Goal: Task Accomplishment & Management: Use online tool/utility

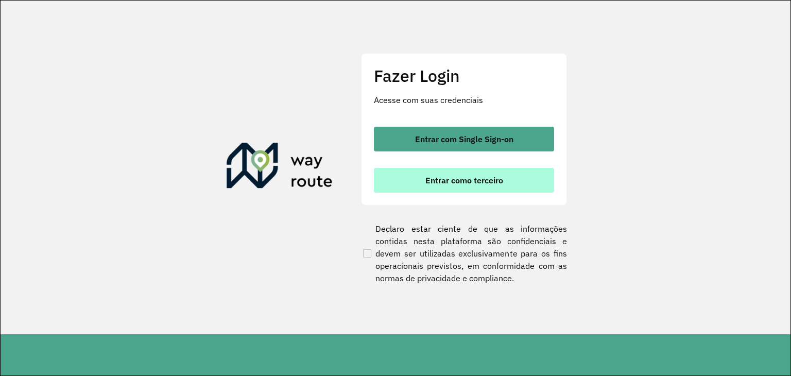
click at [492, 180] on span "Entrar como terceiro" at bounding box center [465, 180] width 78 height 8
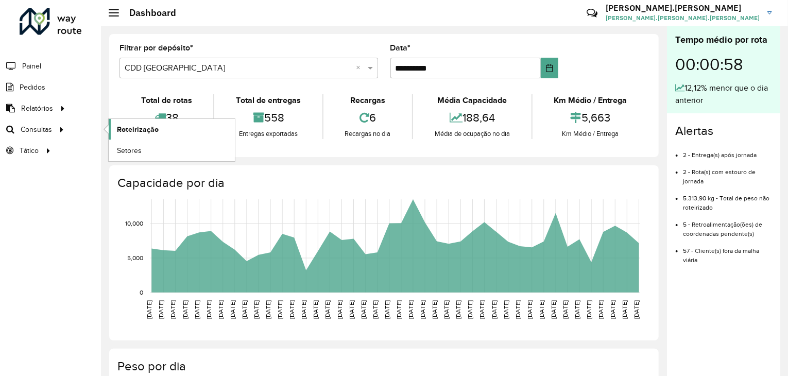
click at [138, 130] on span "Roteirização" at bounding box center [138, 129] width 42 height 11
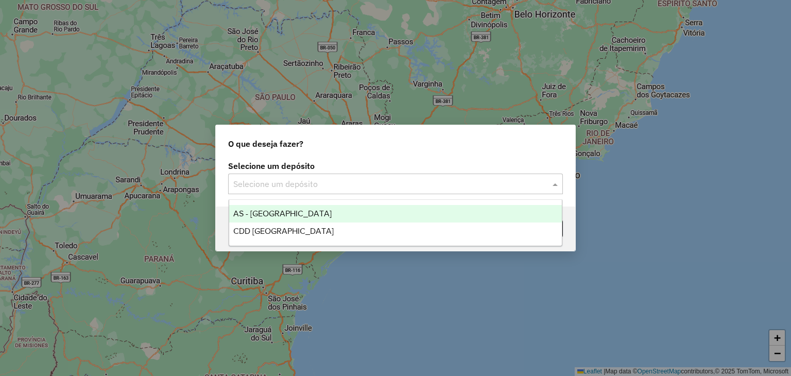
click at [350, 179] on input "text" at bounding box center [385, 184] width 304 height 12
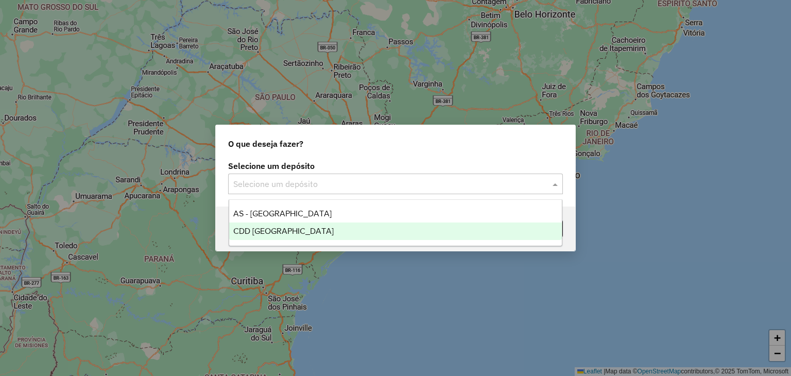
click at [295, 235] on span "CDD [GEOGRAPHIC_DATA]" at bounding box center [283, 231] width 100 height 9
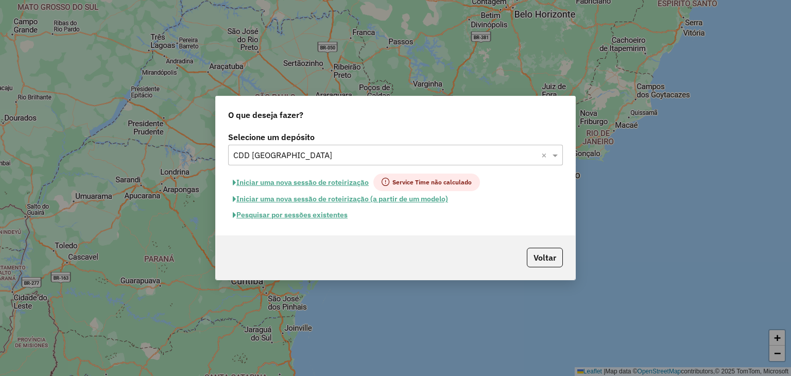
click at [309, 201] on button "Iniciar uma nova sessão de roteirização (a partir de um modelo)" at bounding box center [340, 199] width 225 height 16
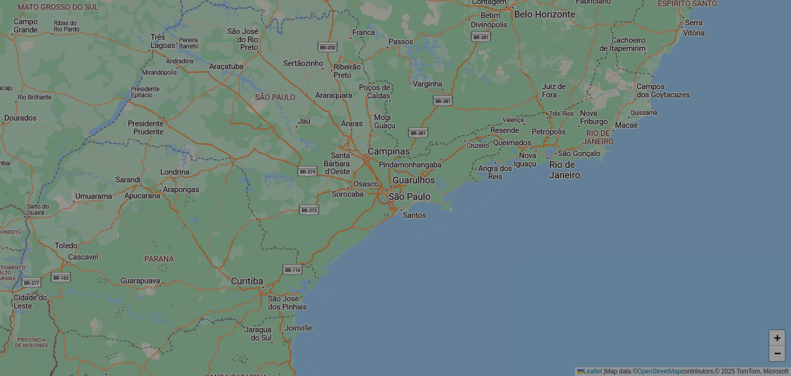
select select "*"
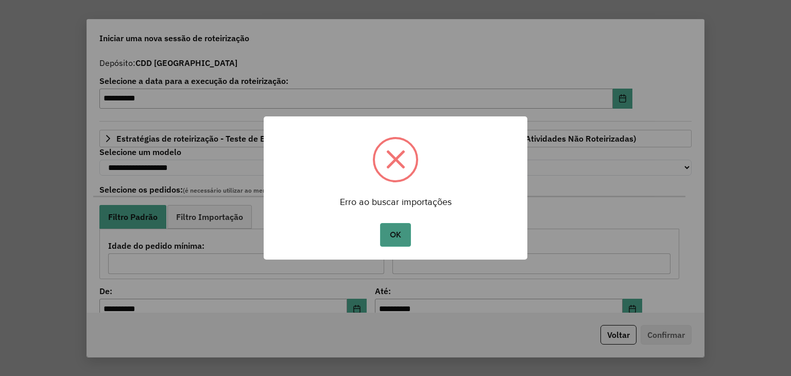
click at [402, 231] on button "OK" at bounding box center [395, 235] width 30 height 24
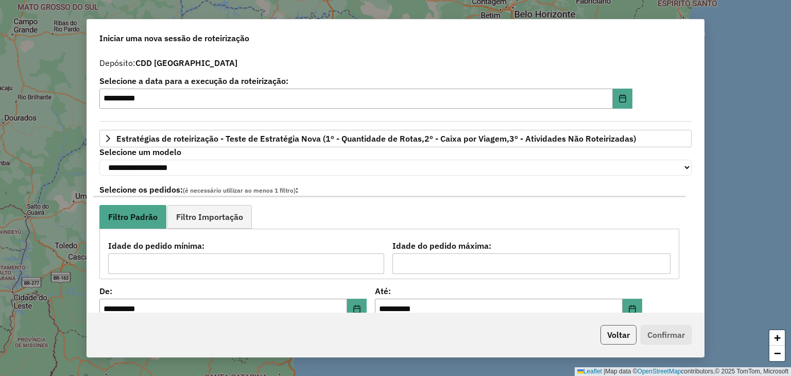
click at [610, 336] on button "Voltar" at bounding box center [619, 335] width 36 height 20
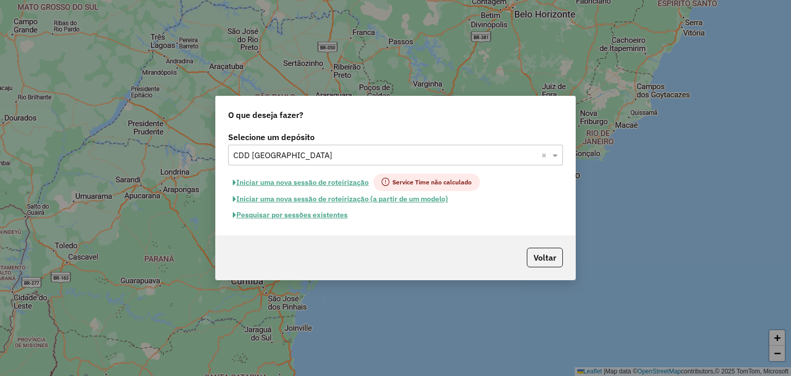
click at [332, 215] on button "Pesquisar por sessões existentes" at bounding box center [290, 215] width 124 height 16
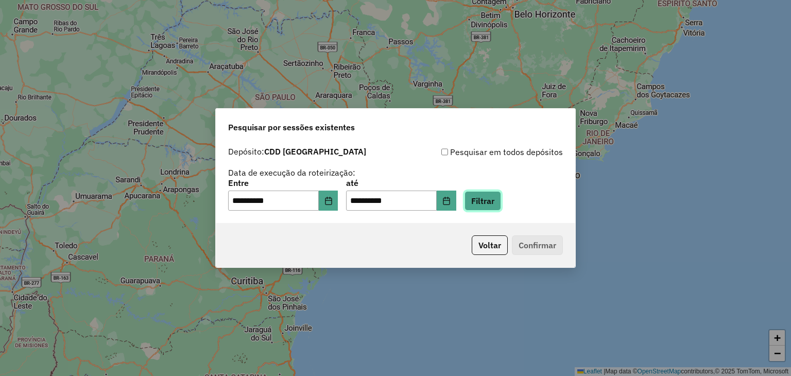
click at [498, 202] on button "Filtrar" at bounding box center [483, 201] width 37 height 20
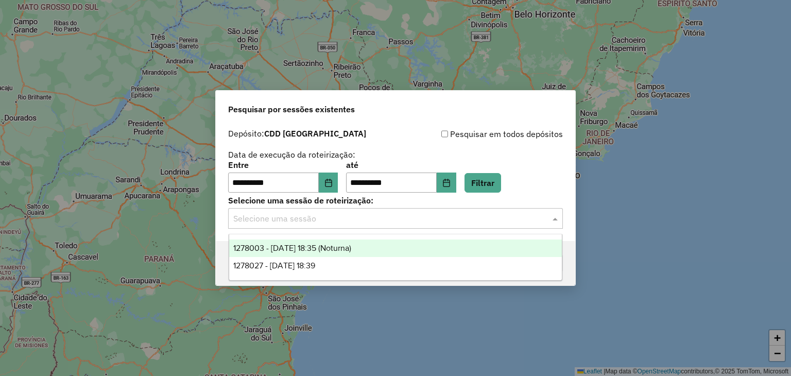
click at [333, 222] on input "text" at bounding box center [385, 219] width 304 height 12
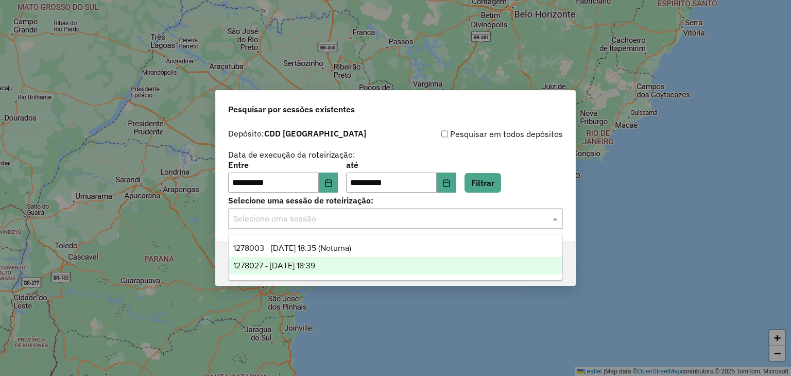
click at [315, 264] on span "1278027 - 18/09/2025 18:39" at bounding box center [274, 265] width 82 height 9
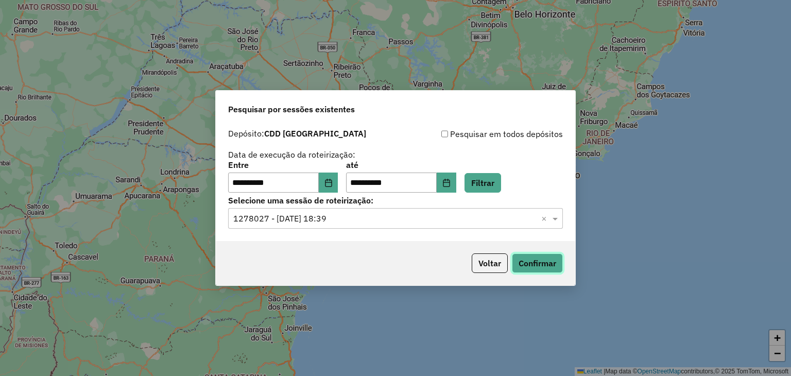
click at [540, 262] on button "Confirmar" at bounding box center [537, 263] width 51 height 20
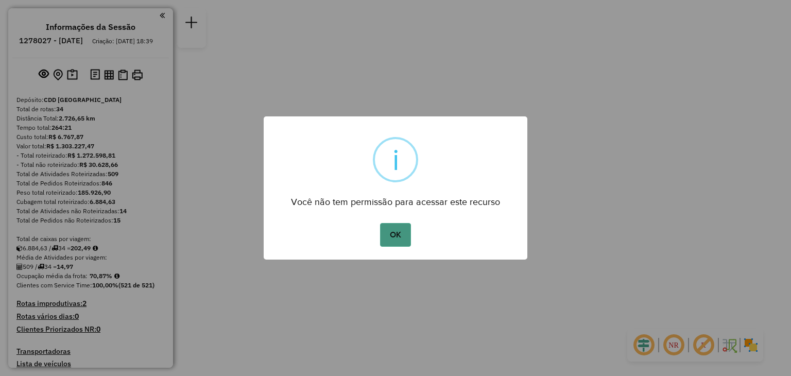
click at [396, 231] on button "OK" at bounding box center [395, 235] width 30 height 24
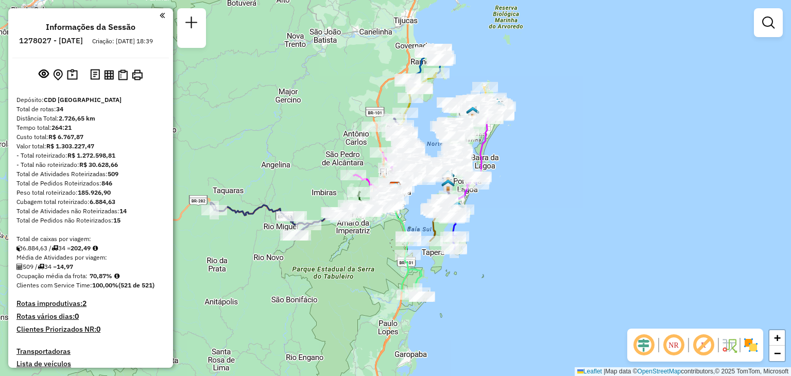
click at [670, 348] on em at bounding box center [674, 345] width 25 height 25
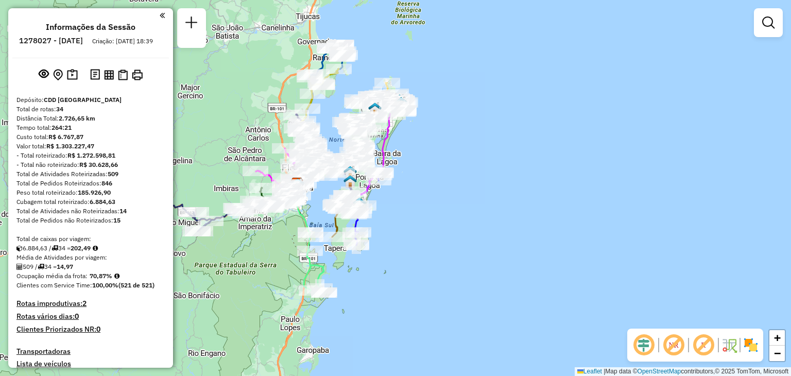
drag, startPoint x: 535, startPoint y: 262, endPoint x: 444, endPoint y: 261, distance: 91.2
click at [444, 261] on div "Janela de atendimento Grade de atendimento Capacidade Transportadoras Veículos …" at bounding box center [395, 188] width 791 height 376
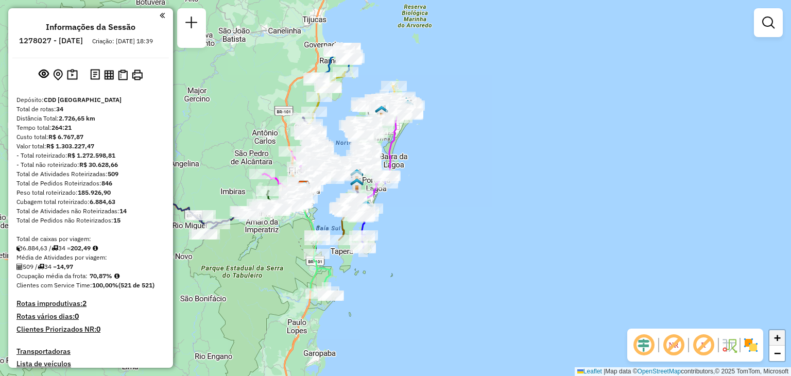
click at [778, 340] on span "+" at bounding box center [777, 337] width 7 height 13
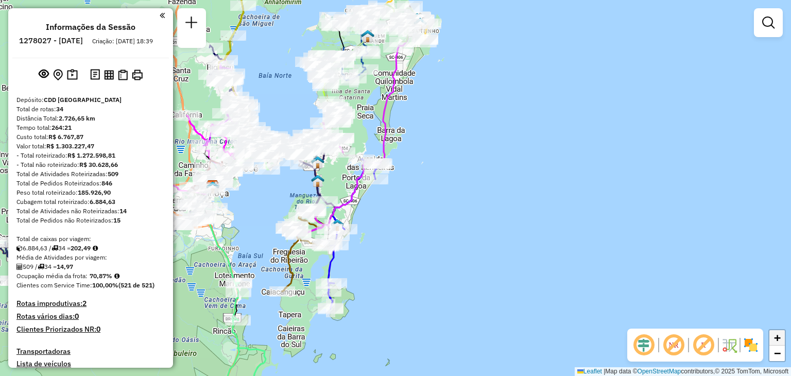
click at [778, 340] on span "+" at bounding box center [777, 337] width 7 height 13
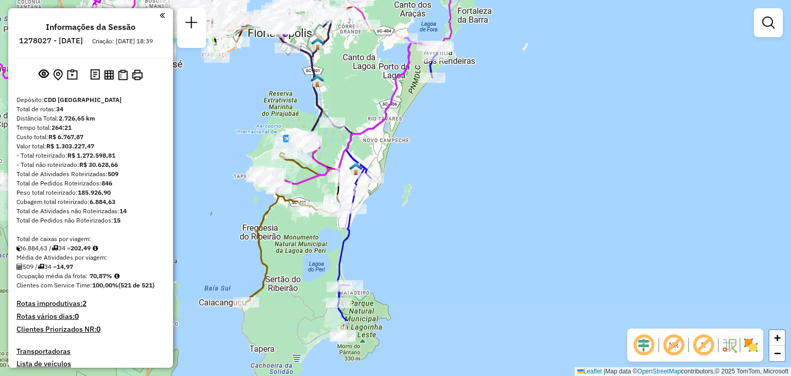
drag, startPoint x: 400, startPoint y: 299, endPoint x: 474, endPoint y: 209, distance: 116.4
click at [474, 209] on div "Janela de atendimento Grade de atendimento Capacidade Transportadoras Veículos …" at bounding box center [395, 188] width 791 height 376
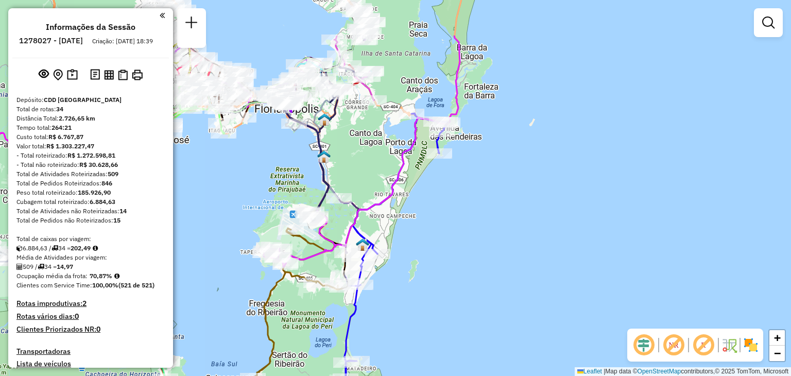
drag, startPoint x: 482, startPoint y: 106, endPoint x: 501, endPoint y: 185, distance: 81.5
click at [501, 185] on div "Janela de atendimento Grade de atendimento Capacidade Transportadoras Veículos …" at bounding box center [395, 188] width 791 height 376
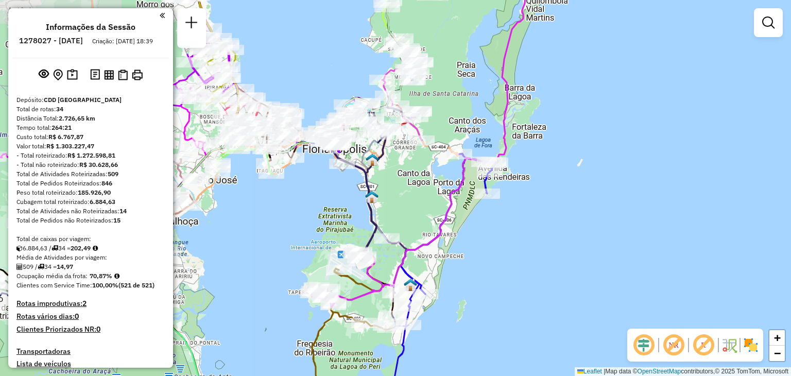
drag, startPoint x: 365, startPoint y: 141, endPoint x: 408, endPoint y: 175, distance: 53.9
click at [408, 175] on div "Janela de atendimento Grade de atendimento Capacidade Transportadoras Veículos …" at bounding box center [395, 188] width 791 height 376
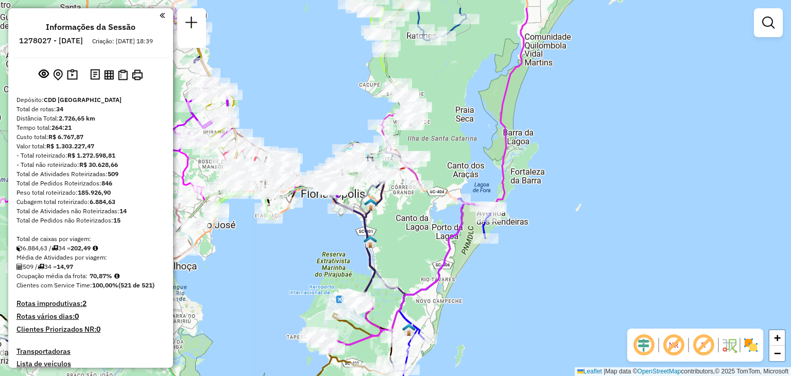
drag, startPoint x: 429, startPoint y: 90, endPoint x: 428, endPoint y: 153, distance: 63.4
click at [428, 153] on div "Janela de atendimento Grade de atendimento Capacidade Transportadoras Veículos …" at bounding box center [395, 188] width 791 height 376
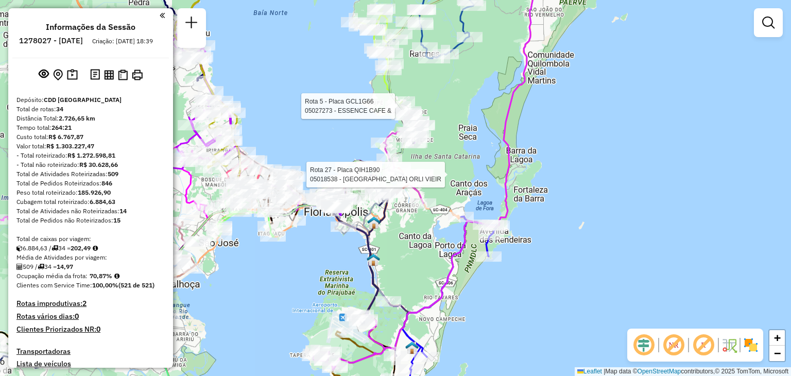
select select "**********"
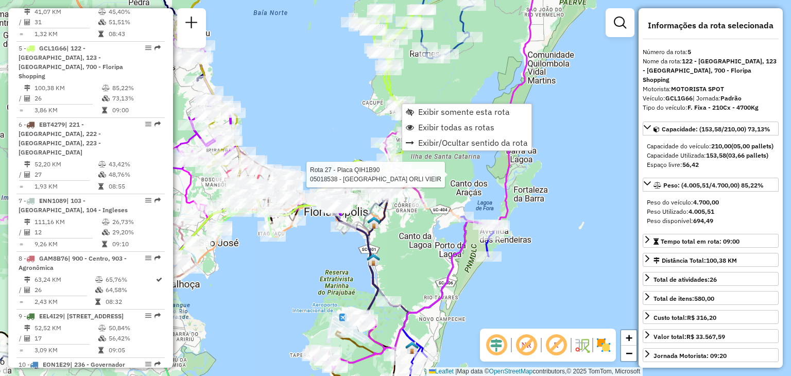
scroll to position [653, 0]
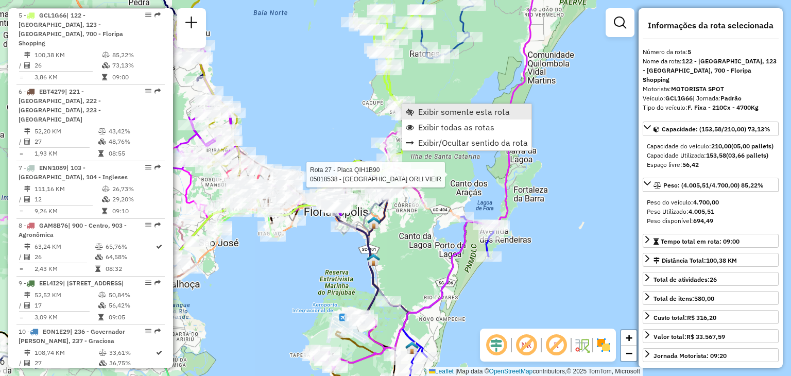
click at [485, 113] on span "Exibir somente esta rota" at bounding box center [464, 112] width 92 height 8
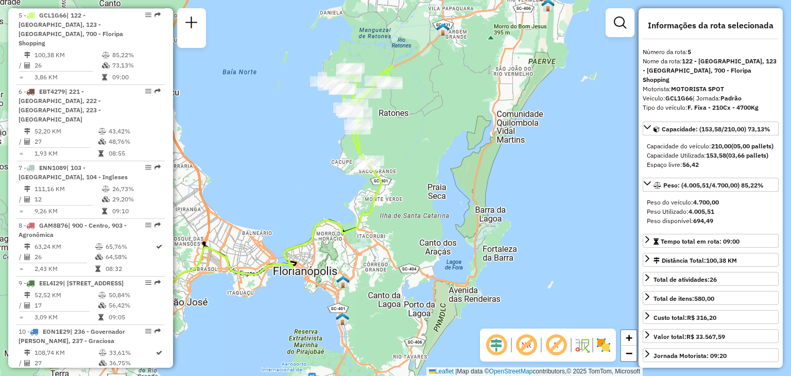
drag, startPoint x: 567, startPoint y: 128, endPoint x: 433, endPoint y: 141, distance: 135.1
click at [433, 141] on div "Janela de atendimento Grade de atendimento Capacidade Transportadoras Veículos …" at bounding box center [395, 188] width 791 height 376
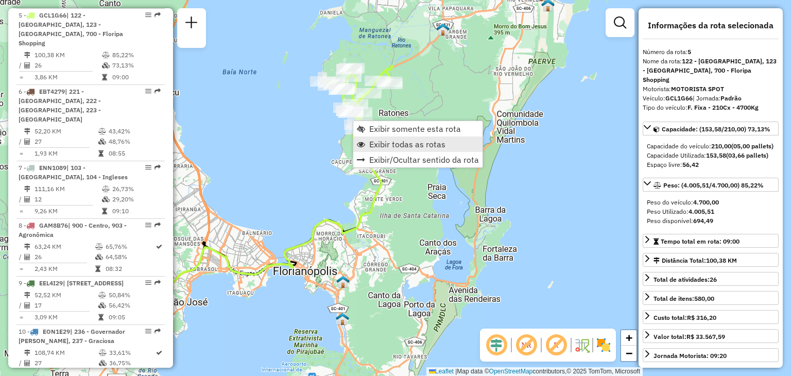
click at [410, 148] on span "Exibir todas as rotas" at bounding box center [407, 144] width 76 height 8
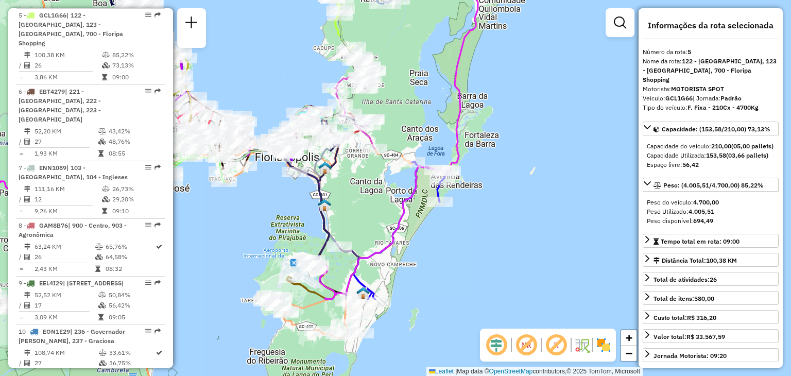
drag, startPoint x: 503, startPoint y: 201, endPoint x: 485, endPoint y: 88, distance: 115.3
click at [485, 88] on div "Janela de atendimento Grade de atendimento Capacidade Transportadoras Veículos …" at bounding box center [395, 188] width 791 height 376
click at [629, 353] on span "−" at bounding box center [629, 353] width 7 height 13
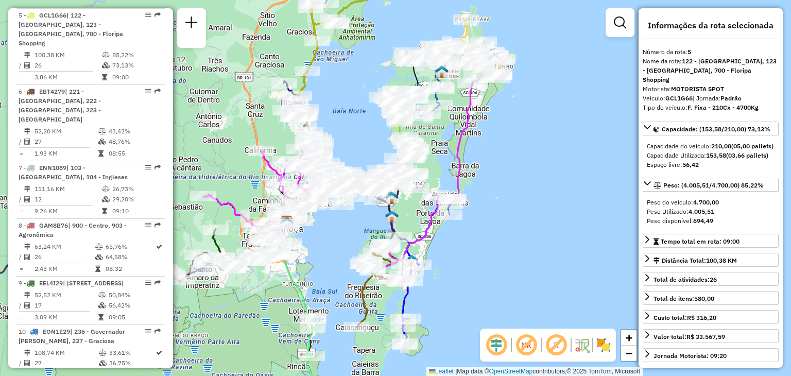
drag, startPoint x: 503, startPoint y: 179, endPoint x: 534, endPoint y: 196, distance: 35.3
click at [534, 196] on div "Janela de atendimento Grade de atendimento Capacidade Transportadoras Veículos …" at bounding box center [395, 188] width 791 height 376
